Goal: Use online tool/utility: Utilize a website feature to perform a specific function

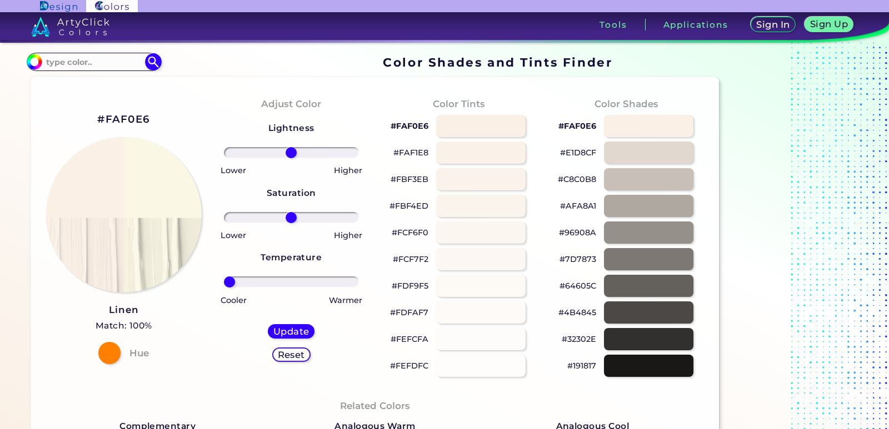
drag, startPoint x: 293, startPoint y: 283, endPoint x: 226, endPoint y: 279, distance: 67.9
type input "-100"
click at [226, 279] on input "range" at bounding box center [291, 282] width 135 height 11
click at [283, 330] on h5 "Update" at bounding box center [291, 331] width 35 height 9
type input "#faf7e5"
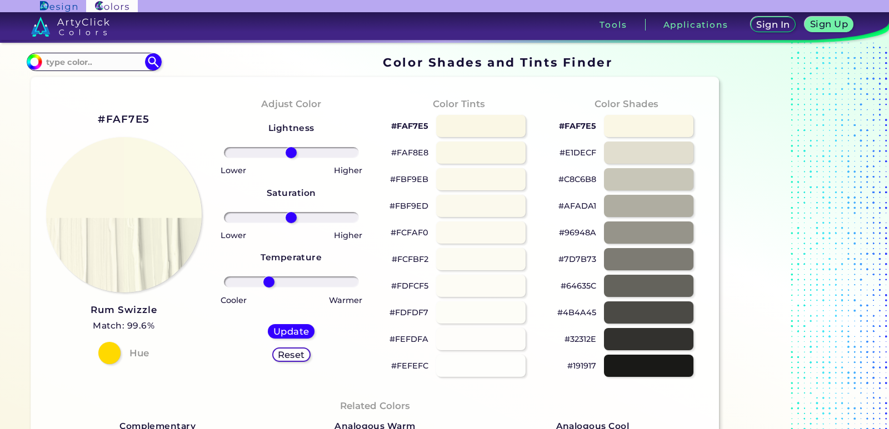
drag, startPoint x: 292, startPoint y: 279, endPoint x: 269, endPoint y: 281, distance: 23.4
type input "-36"
click at [269, 281] on input "range" at bounding box center [291, 282] width 135 height 11
drag, startPoint x: 287, startPoint y: 218, endPoint x: 316, endPoint y: 218, distance: 29.4
type input "40"
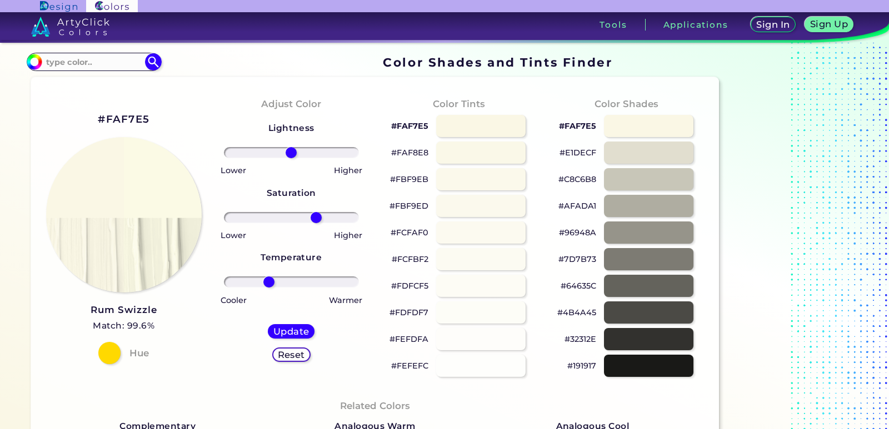
click at [316, 218] on input "range" at bounding box center [291, 217] width 135 height 11
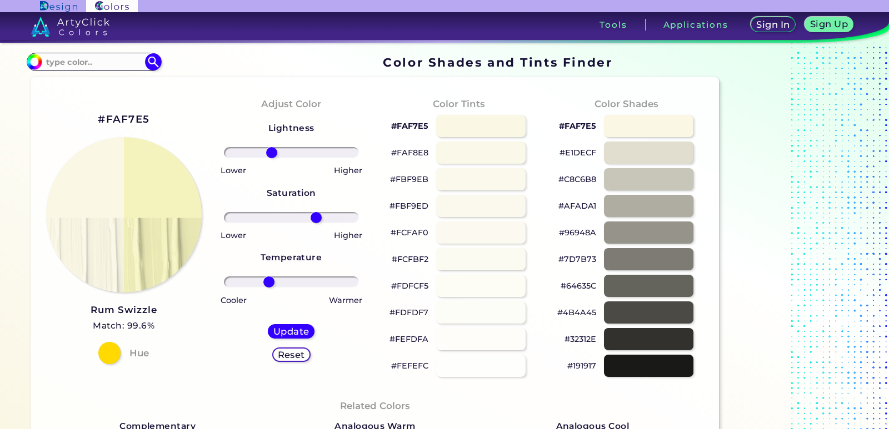
drag, startPoint x: 288, startPoint y: 152, endPoint x: 272, endPoint y: 154, distance: 16.2
type input "-32"
click at [272, 154] on input "range" at bounding box center [291, 152] width 135 height 11
click at [291, 332] on h5 "Update" at bounding box center [291, 332] width 33 height 8
type input "#f4f3bd"
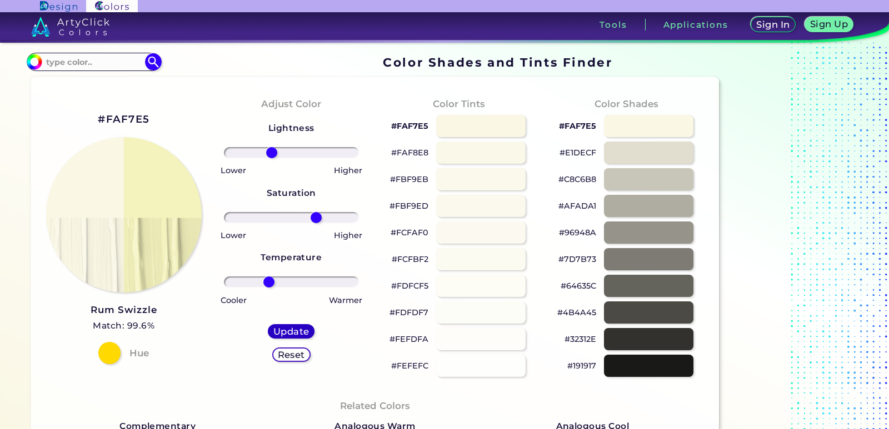
type input "0"
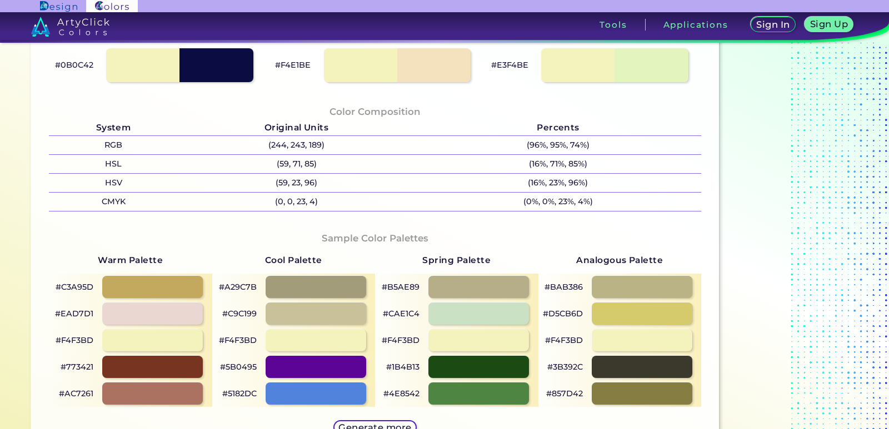
scroll to position [444, 0]
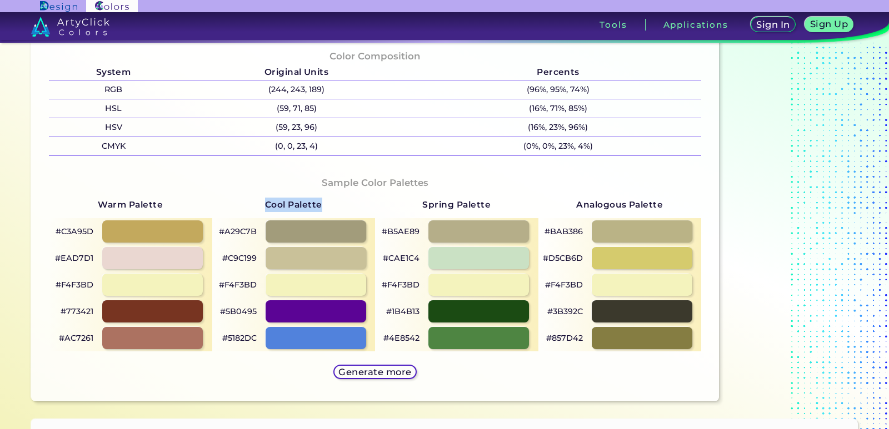
drag, startPoint x: 267, startPoint y: 204, endPoint x: 327, endPoint y: 205, distance: 60.0
click at [327, 205] on div "Cool Palette #A29C7B #C9C199 #F4F3BD #5B0495 #5182DC" at bounding box center [293, 272] width 163 height 160
click at [374, 211] on div "Cool Palette #A29C7B #C9C199 #F4F3BD #5B0495 #5182DC" at bounding box center [293, 272] width 163 height 160
drag, startPoint x: 422, startPoint y: 207, endPoint x: 490, endPoint y: 213, distance: 69.1
click at [490, 213] on div "Spring Palette #B5AE89 #CAE1C4 #F4F3BD #1B4B13 #4E8542" at bounding box center [456, 272] width 163 height 160
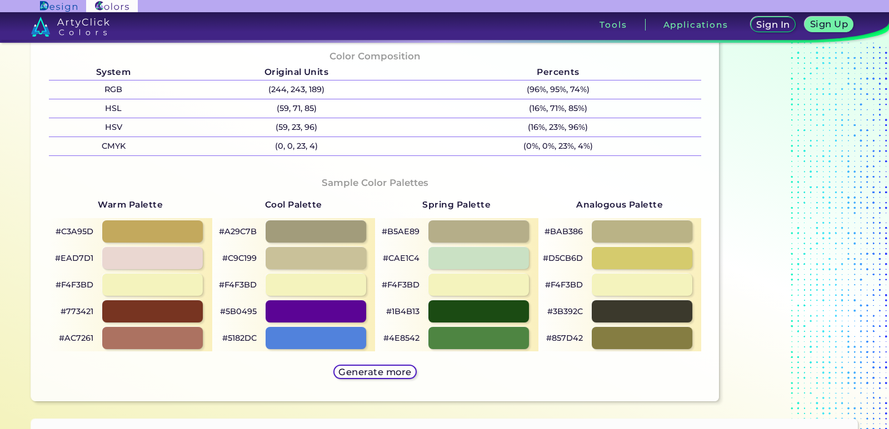
click at [511, 206] on div "Spring Palette #B5AE89 #CAE1C4 #F4F3BD #1B4B13 #4E8542" at bounding box center [456, 272] width 163 height 160
drag, startPoint x: 579, startPoint y: 207, endPoint x: 669, endPoint y: 214, distance: 89.8
click at [669, 214] on div "Analogous Palette #BAB386 #D5CB6D #F4F3BD #3B392C #857D42" at bounding box center [619, 272] width 163 height 160
click at [643, 185] on div "Sample Color Palettes Warm Palette #C3A95D #EAD7D1 #F4F3BD #773421 #AC7261 Cool…" at bounding box center [375, 279] width 670 height 228
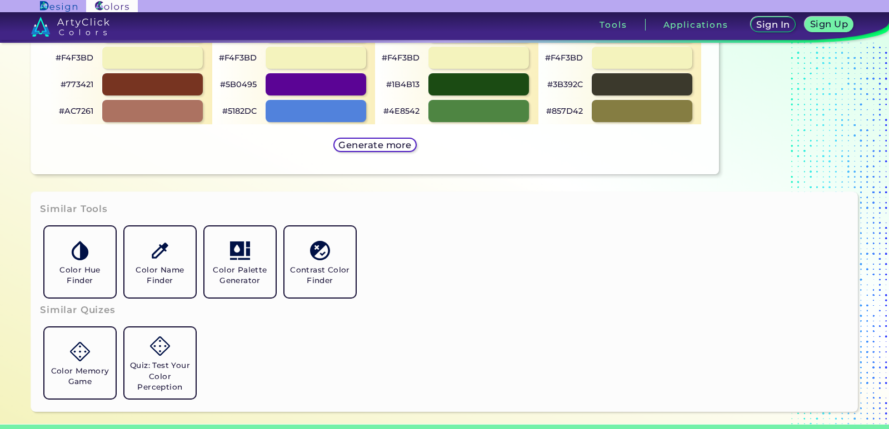
scroll to position [698, 0]
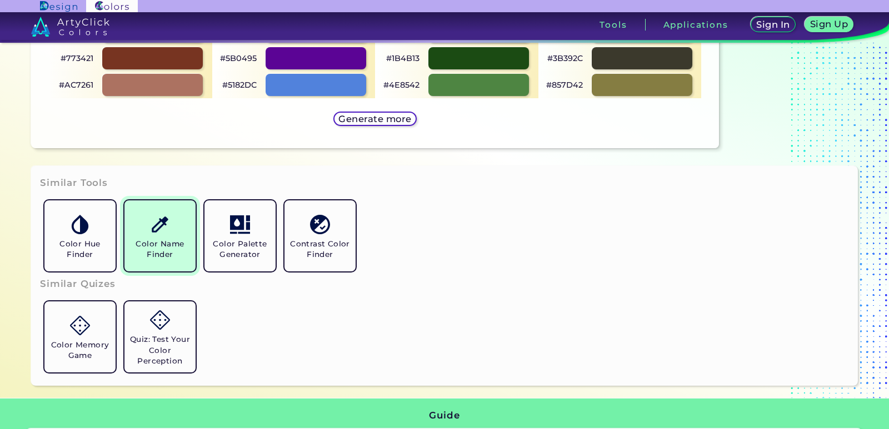
click at [157, 242] on h5 "Color Name Finder" at bounding box center [160, 249] width 62 height 21
